Goal: Information Seeking & Learning: Learn about a topic

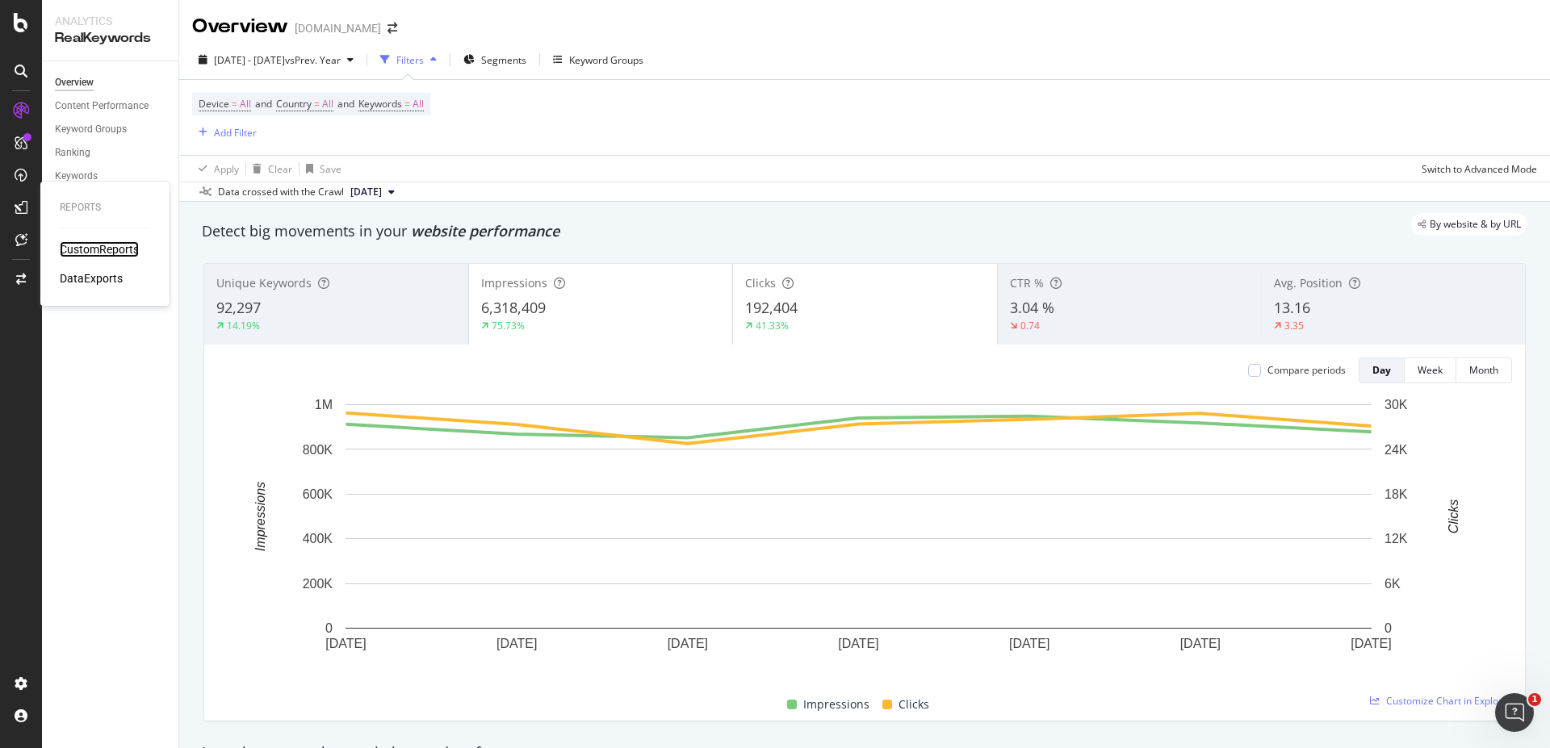
click at [96, 249] on div "CustomReports" at bounding box center [99, 249] width 79 height 16
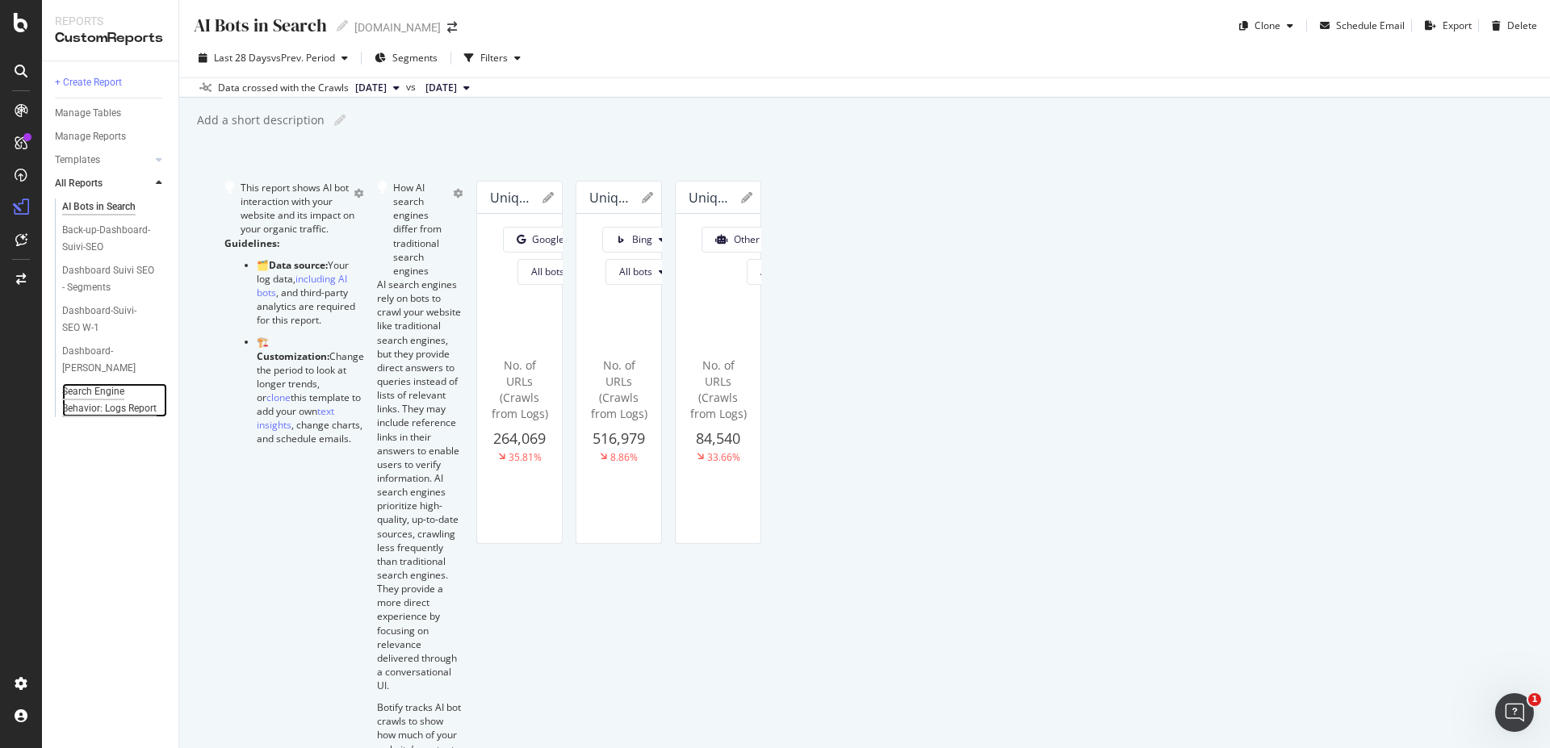
click at [103, 400] on div "Search Engine Behavior: Logs Report" at bounding box center [109, 400] width 95 height 34
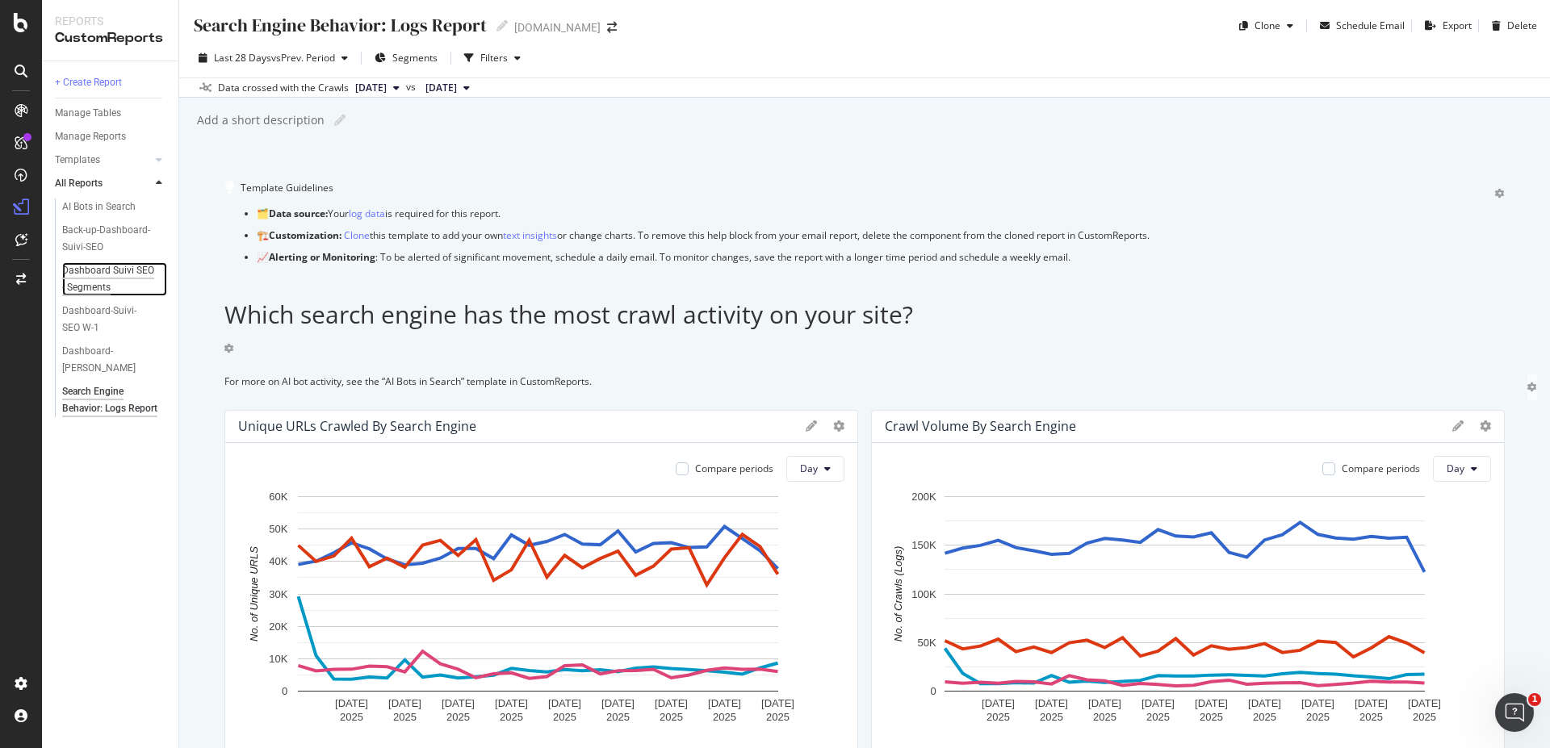
click at [93, 284] on div "Dashboard Suivi SEO - Segments" at bounding box center [109, 279] width 94 height 34
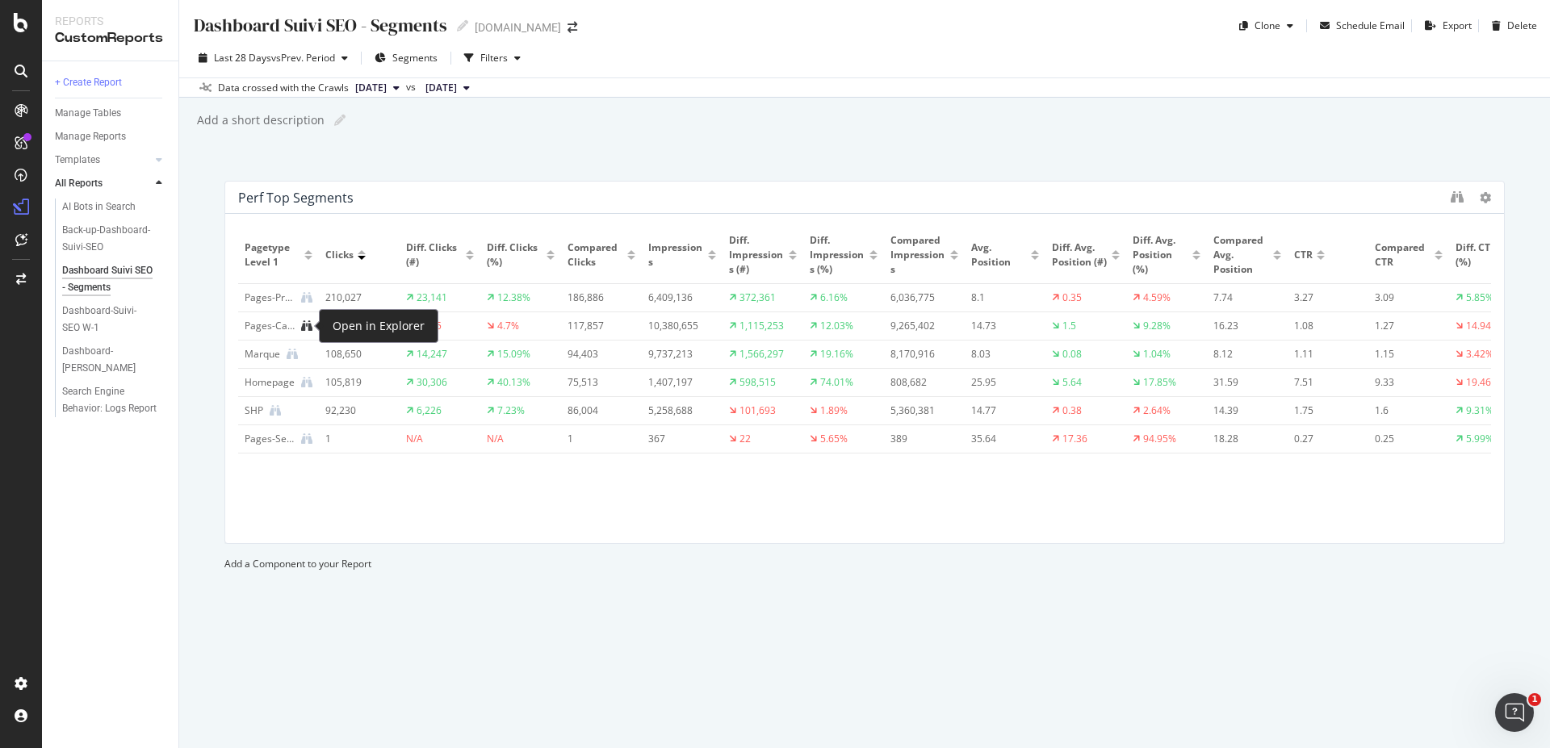
click at [303, 326] on icon at bounding box center [306, 325] width 11 height 11
click at [107, 408] on div "Search Engine Behavior: Logs Report" at bounding box center [109, 400] width 95 height 34
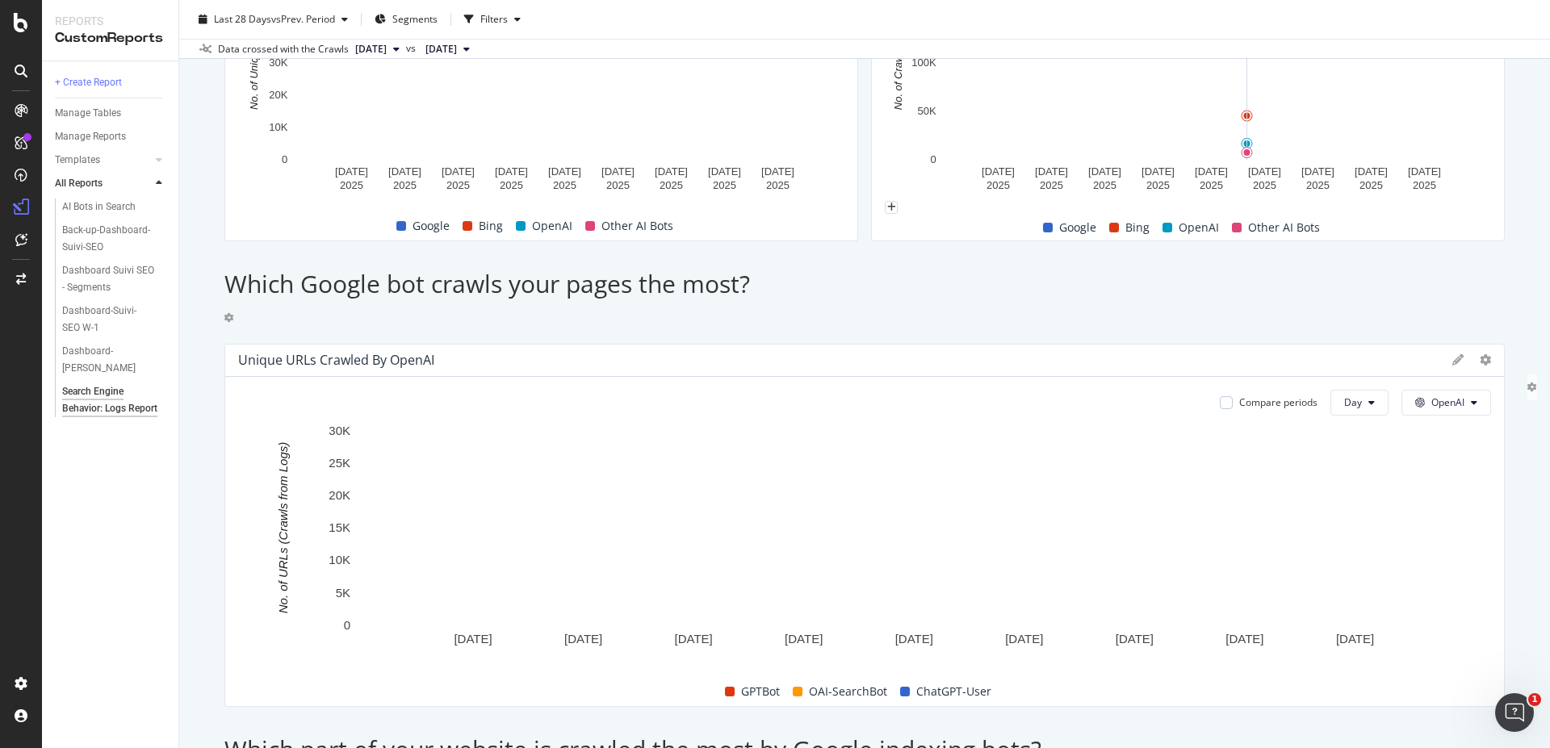
scroll to position [581, 0]
